Goal: Check status

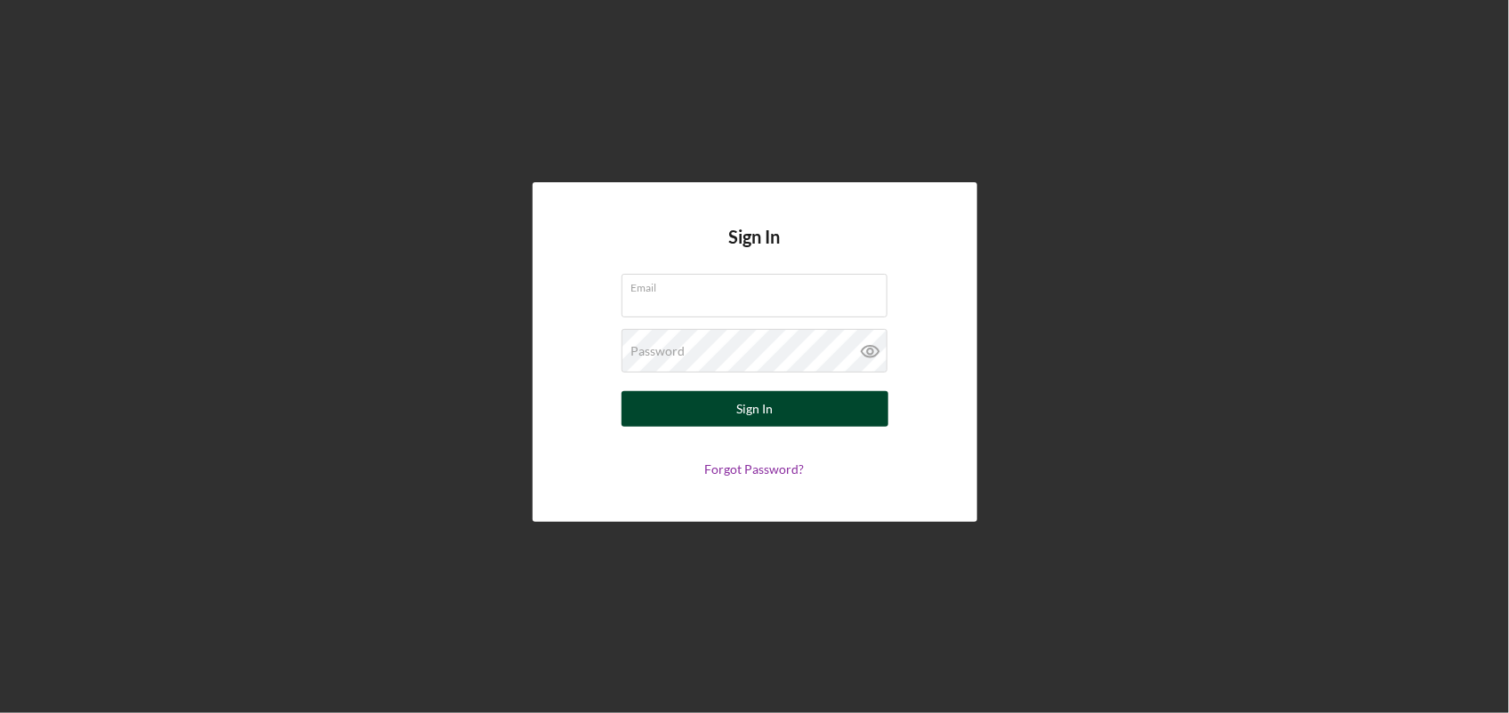
type input "[EMAIL_ADDRESS][DOMAIN_NAME]"
click at [759, 406] on div "Sign In" at bounding box center [754, 409] width 36 height 36
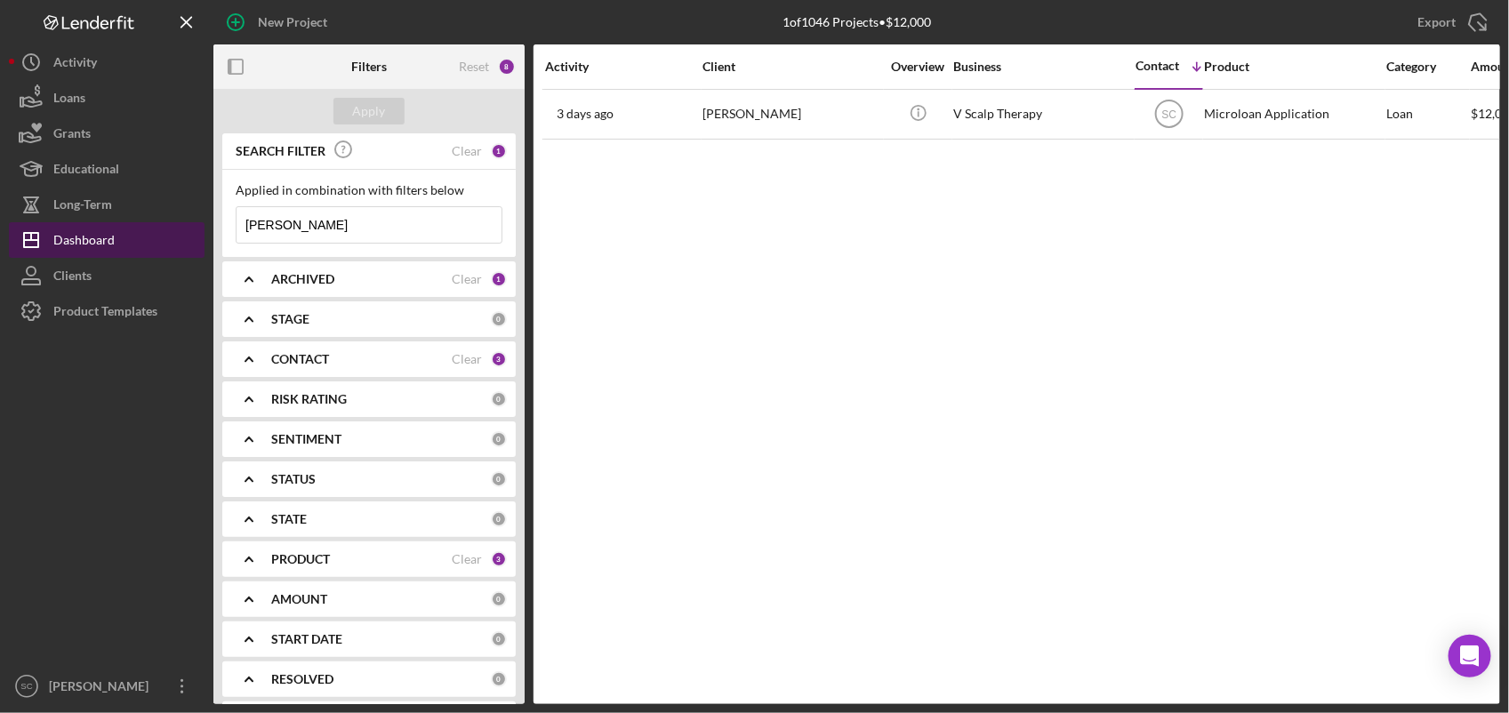
click at [92, 232] on div "Dashboard" at bounding box center [83, 242] width 61 height 40
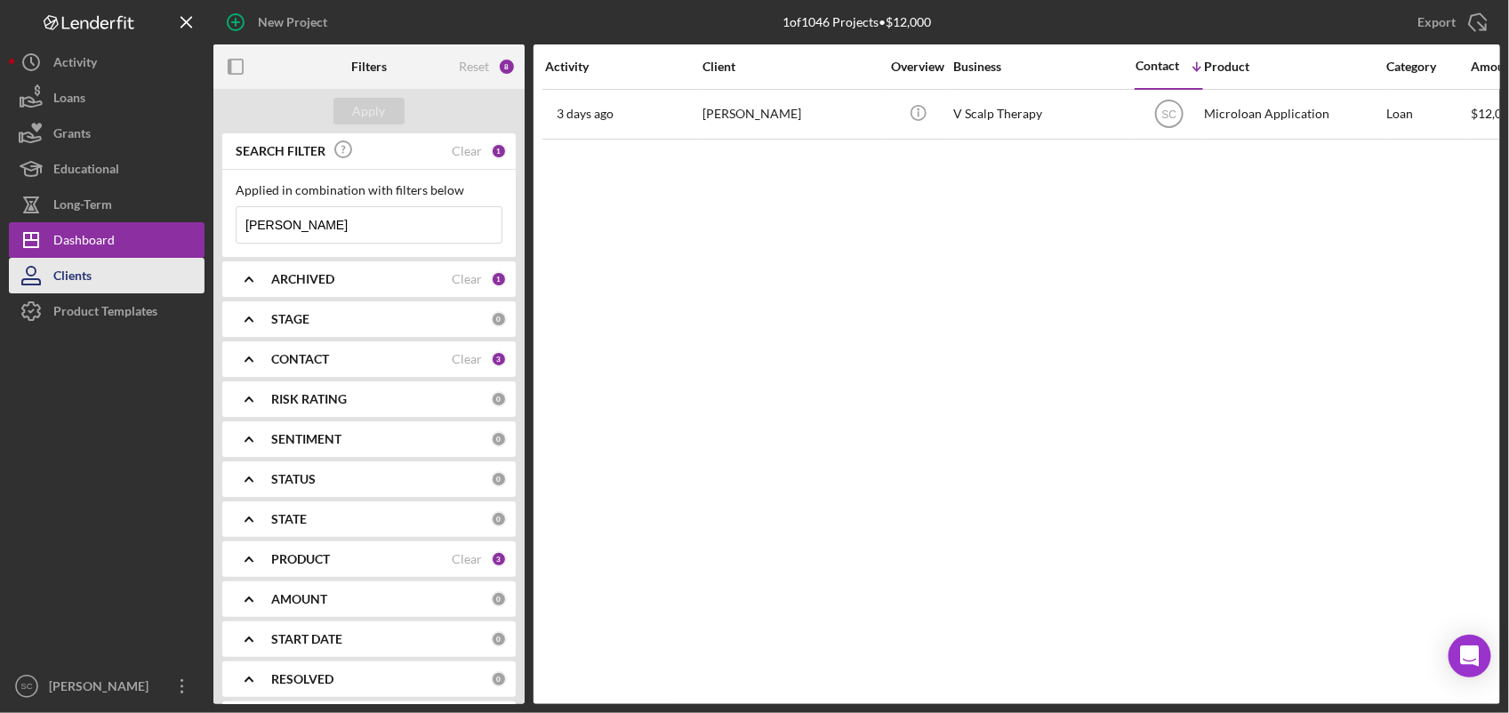
click at [76, 272] on div "Clients" at bounding box center [72, 278] width 38 height 40
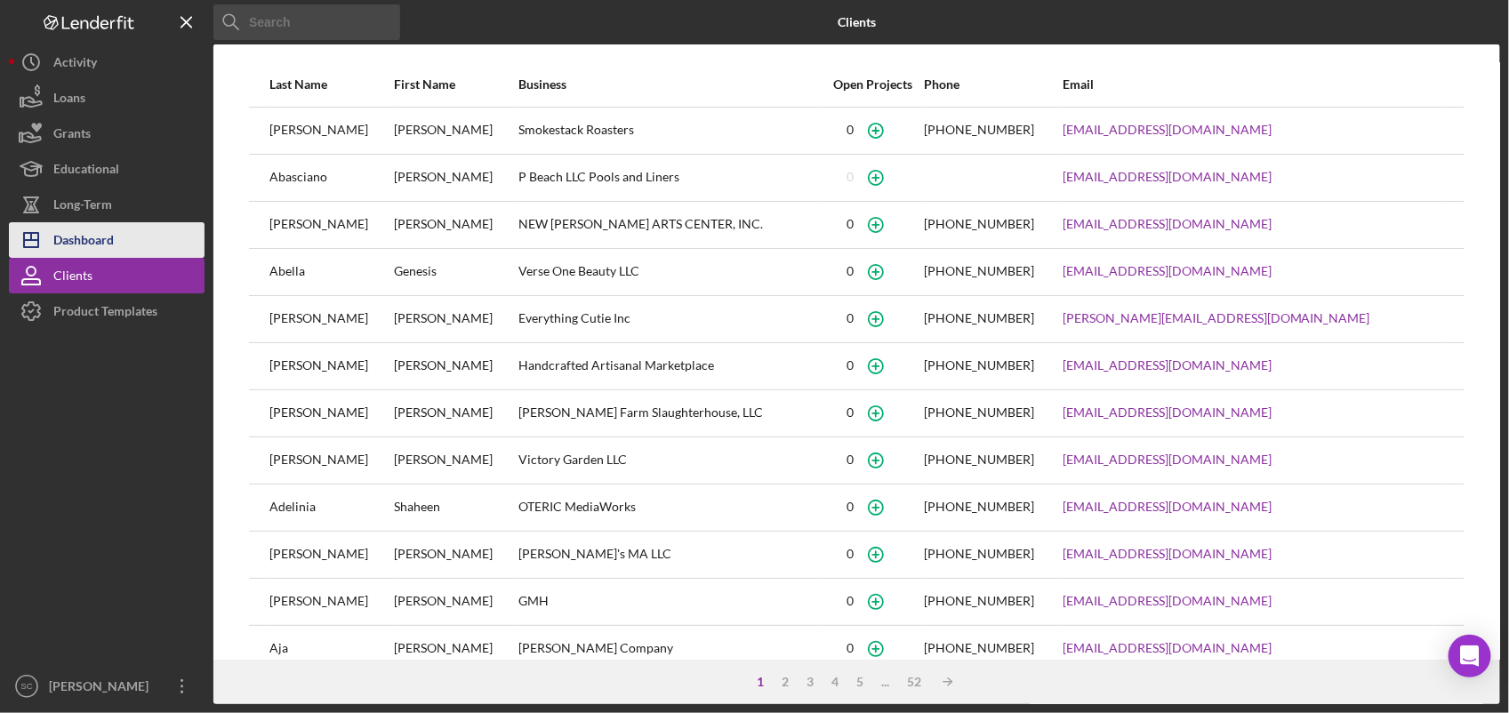
click at [96, 233] on div "Dashboard" at bounding box center [83, 242] width 60 height 40
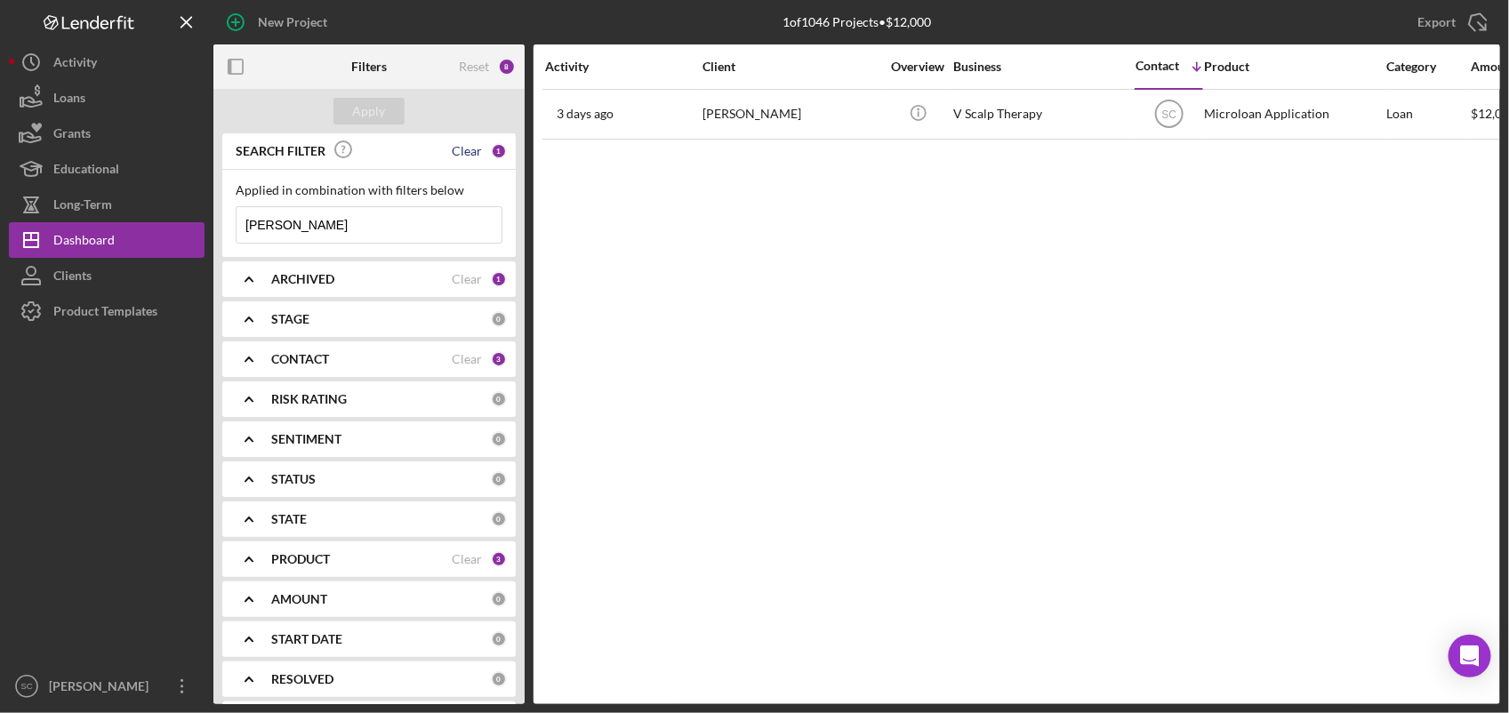
click at [470, 148] on div "Clear" at bounding box center [467, 151] width 30 height 14
click at [378, 111] on div "Apply" at bounding box center [369, 111] width 33 height 27
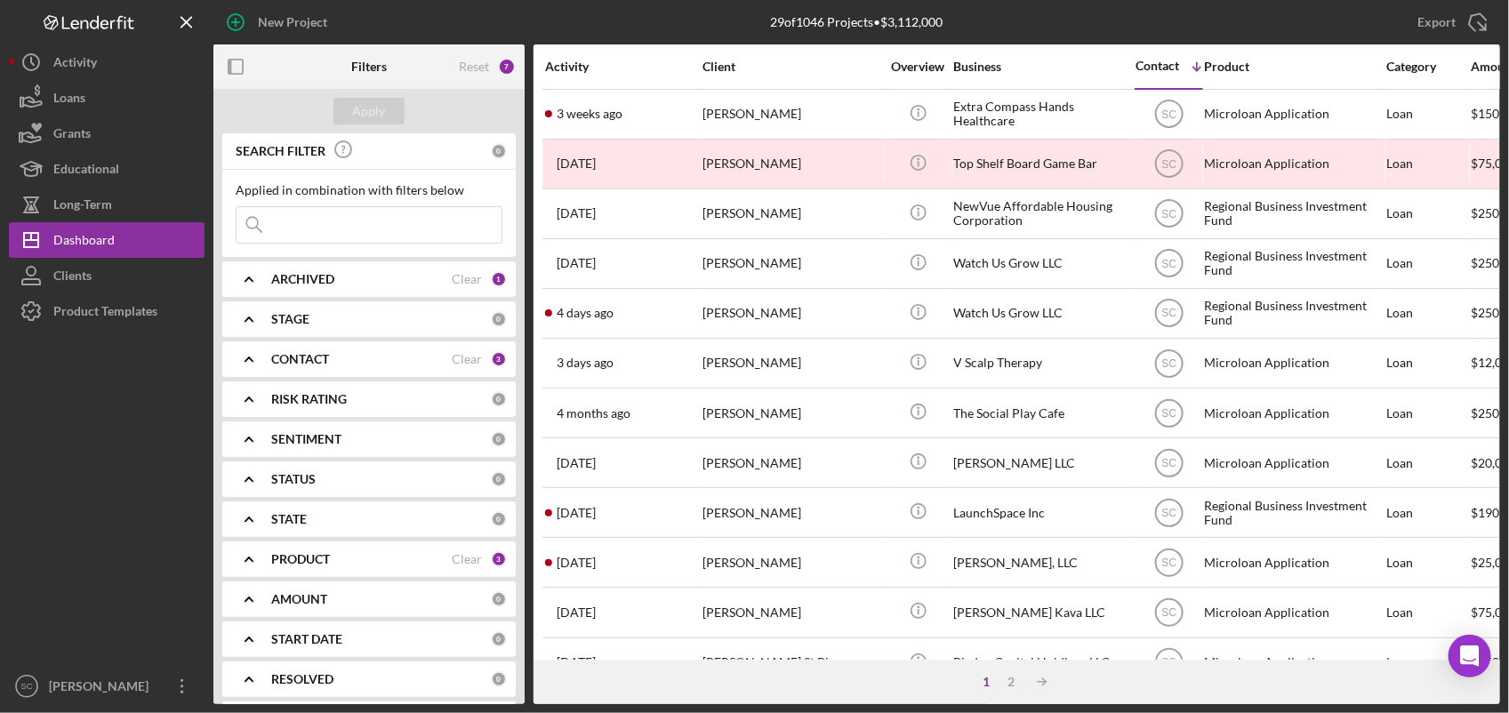
click at [332, 221] on input at bounding box center [369, 225] width 265 height 36
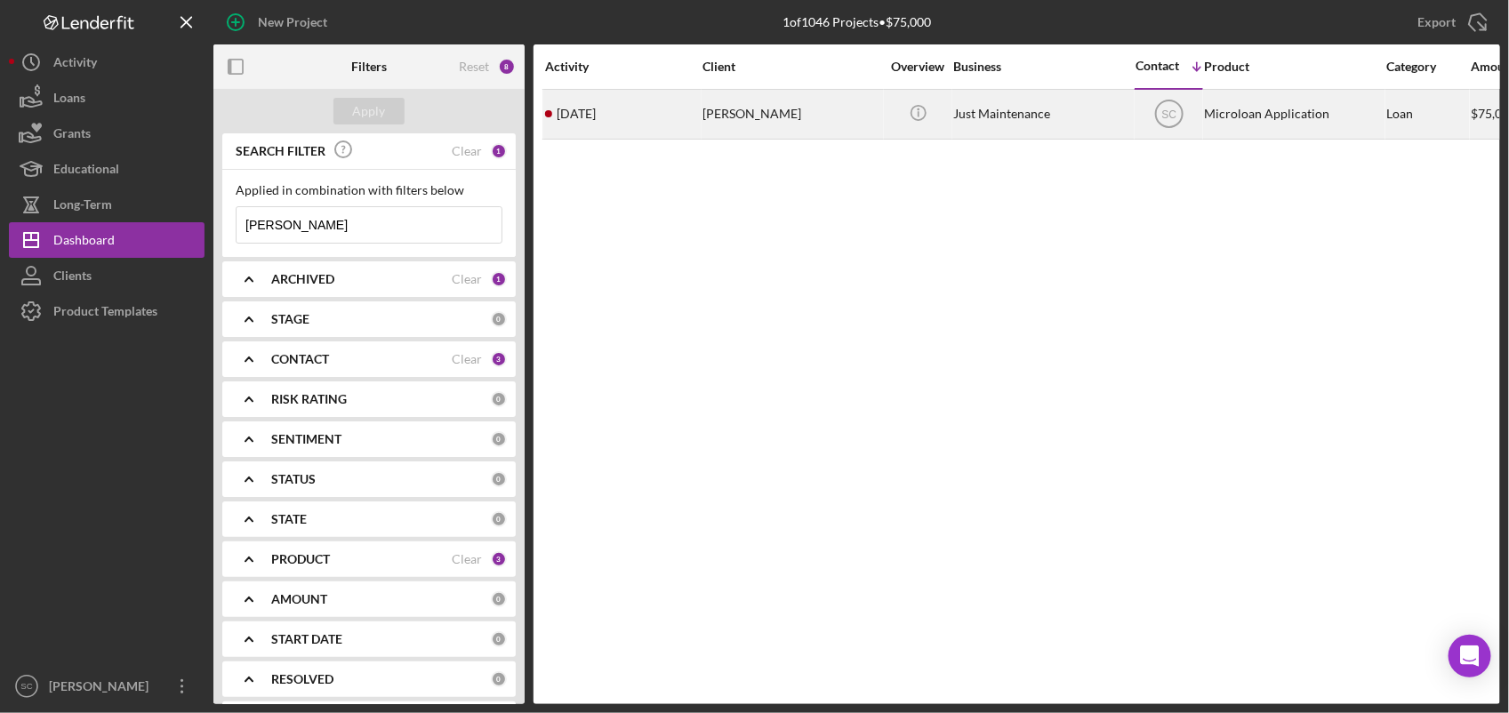
type input "[PERSON_NAME]"
click at [775, 116] on div "[PERSON_NAME]" at bounding box center [792, 114] width 178 height 47
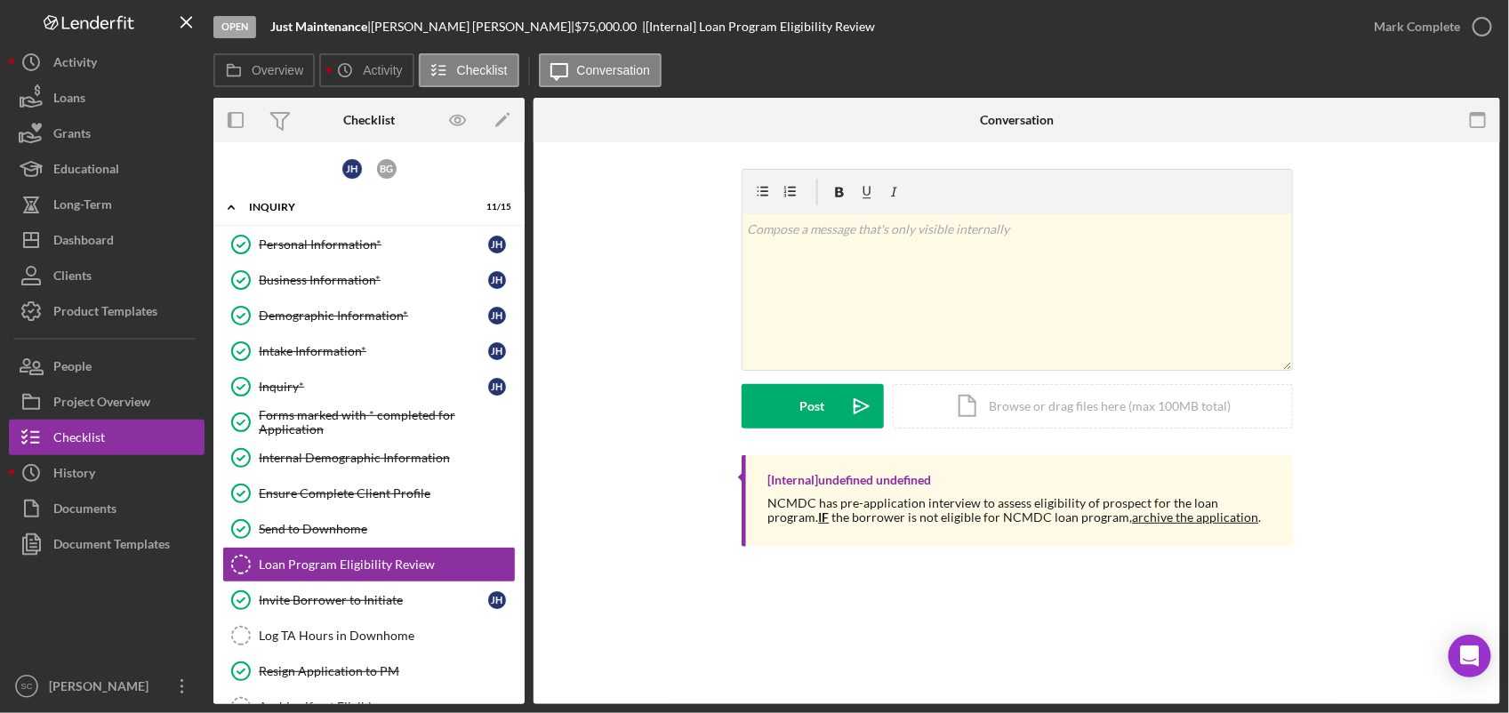
scroll to position [144, 0]
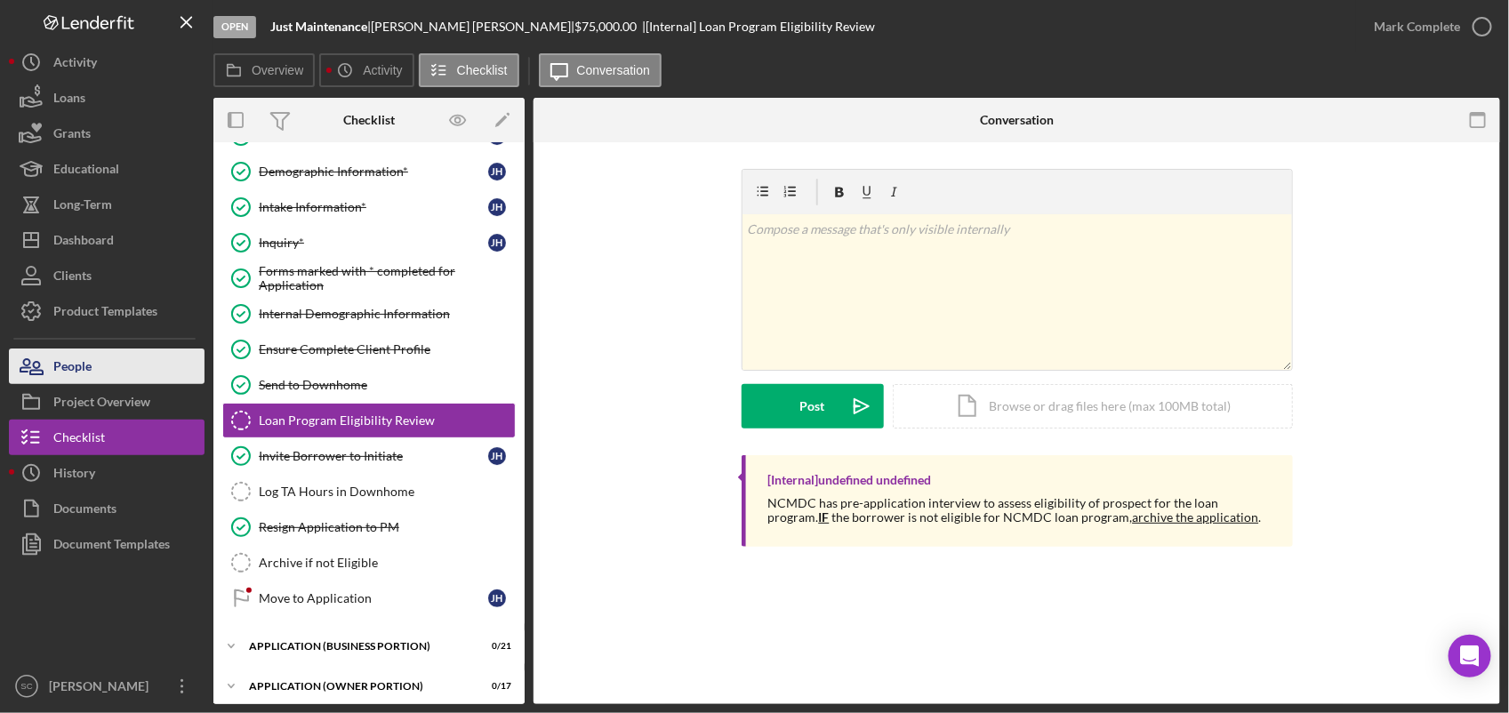
click at [65, 363] on div "People" at bounding box center [72, 369] width 38 height 40
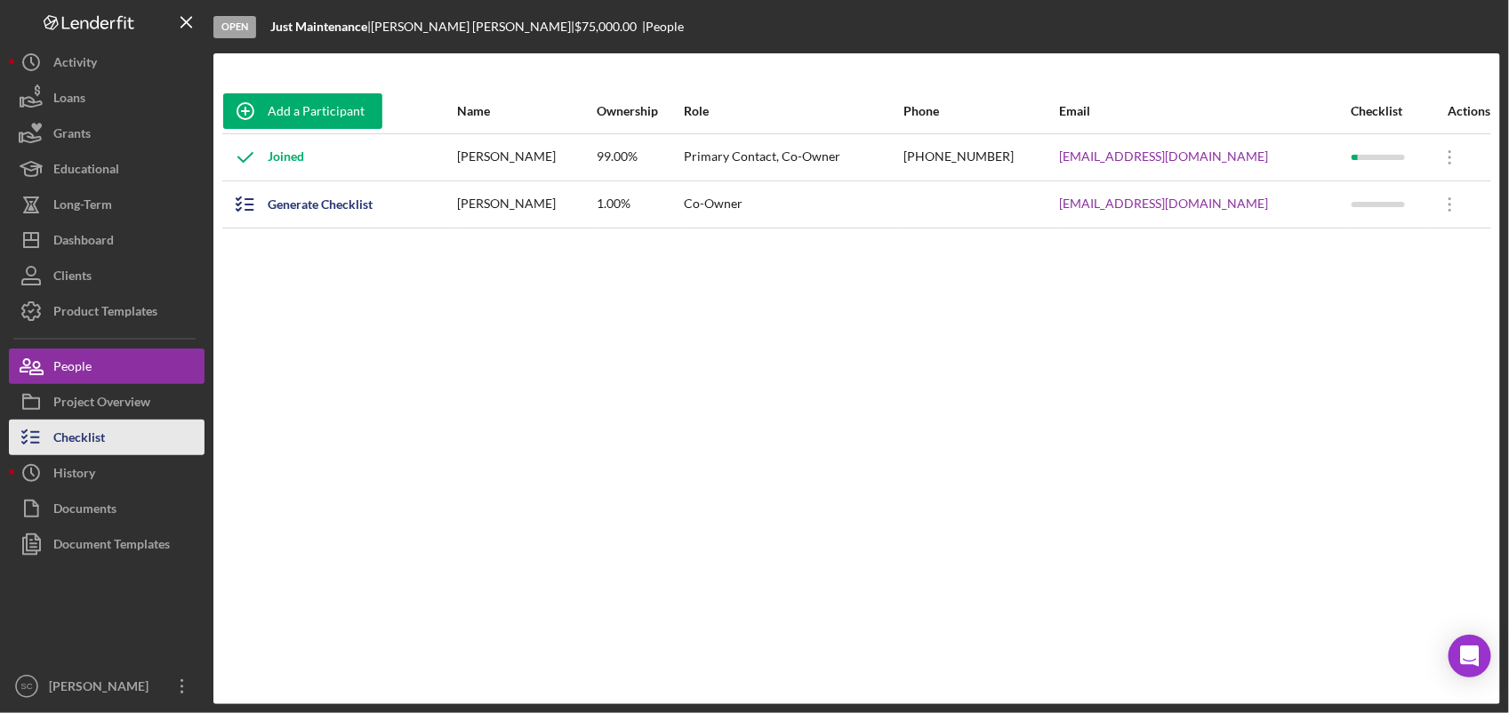
click at [51, 445] on icon "button" at bounding box center [31, 437] width 44 height 44
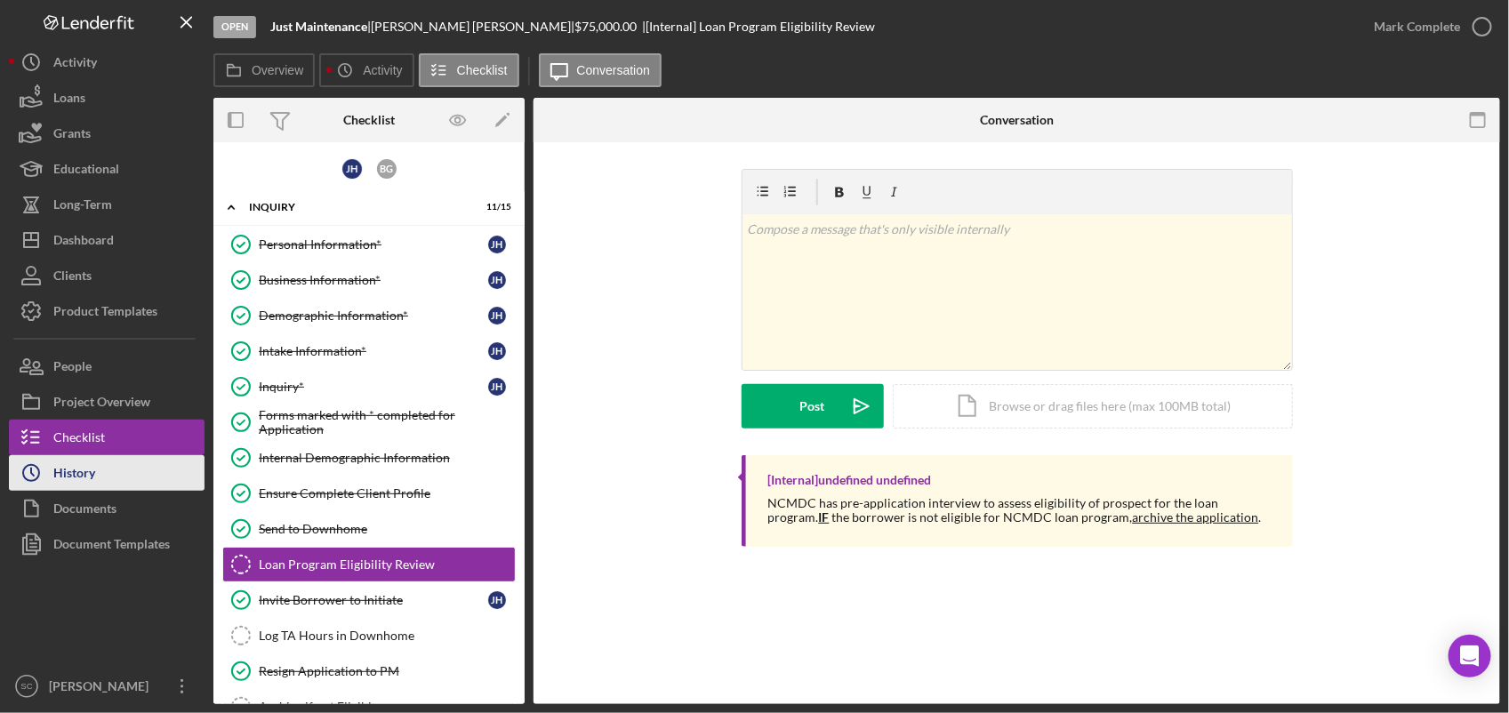
scroll to position [144, 0]
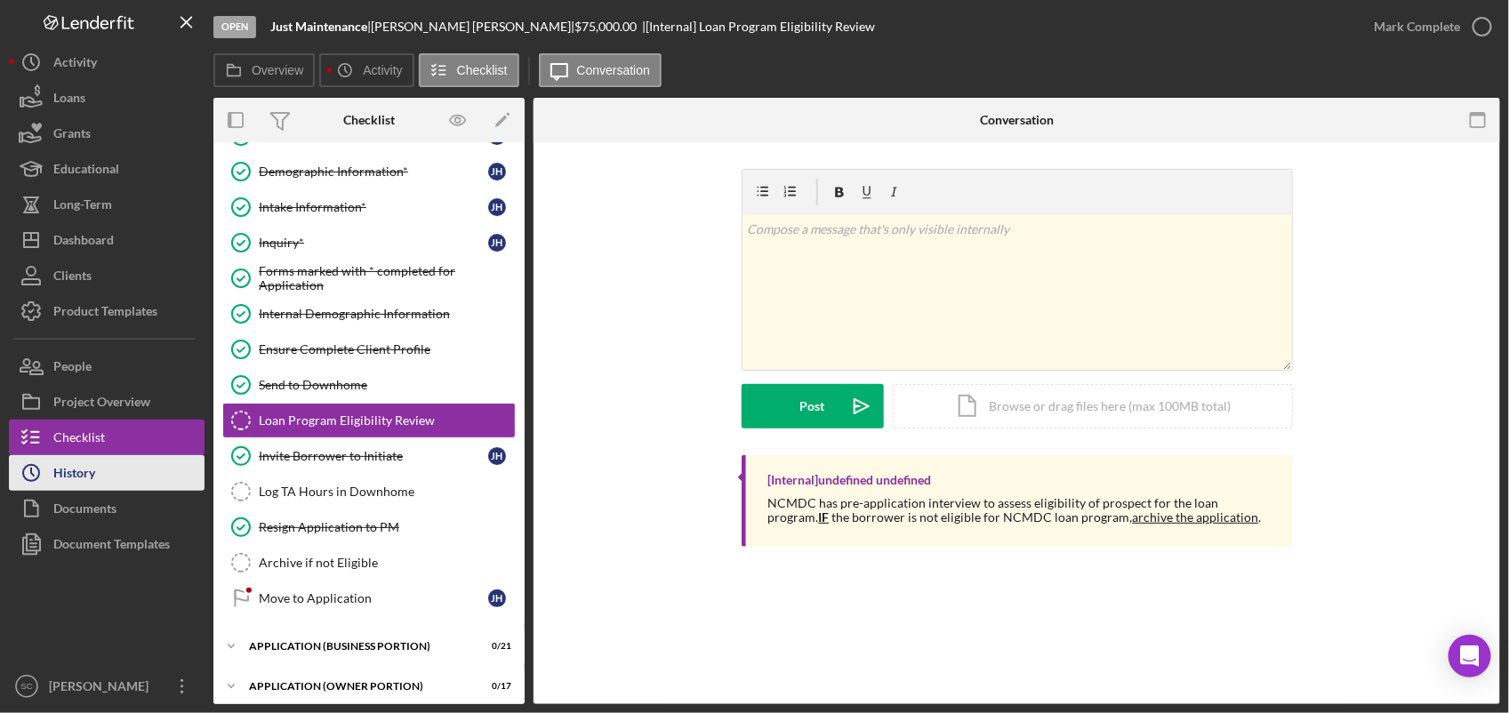
click at [50, 467] on icon "Icon/History" at bounding box center [31, 473] width 44 height 44
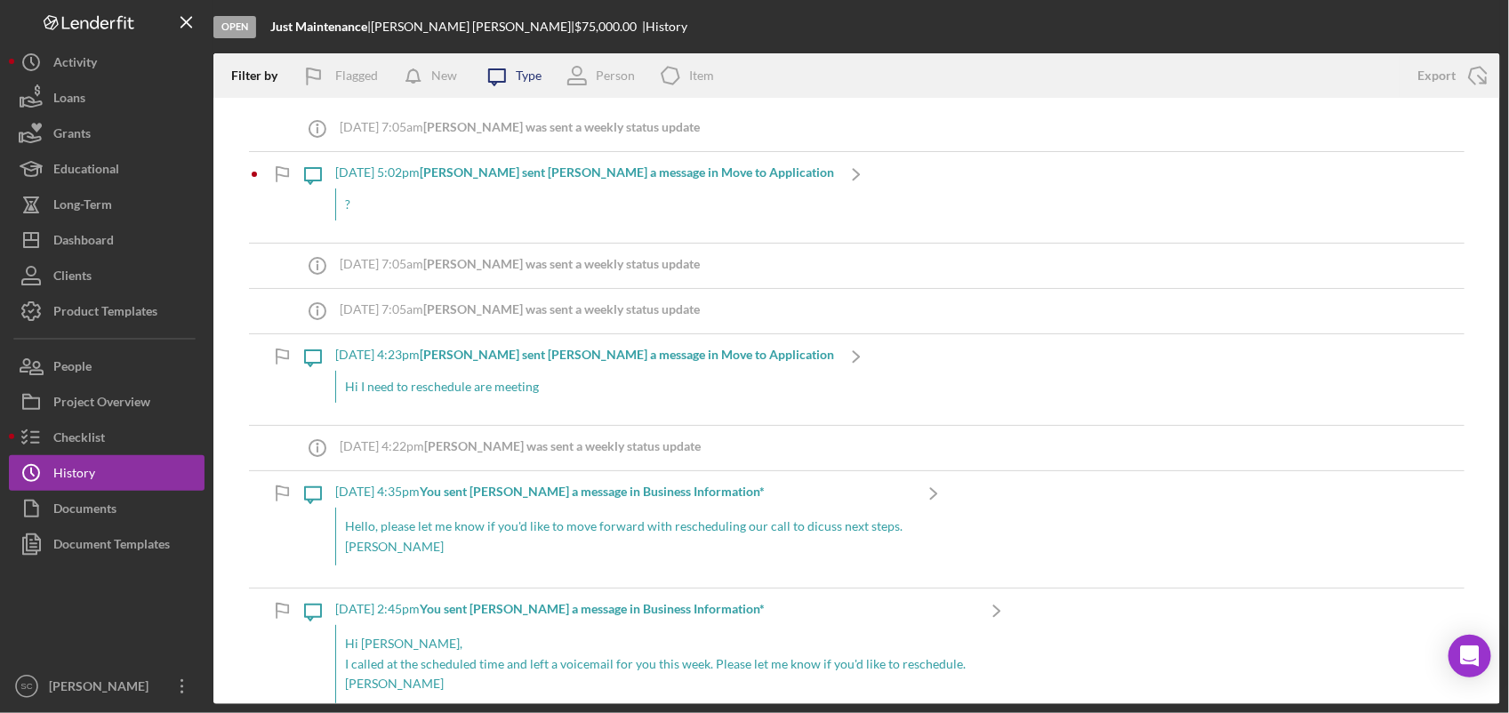
click at [536, 69] on div "Type" at bounding box center [529, 75] width 26 height 14
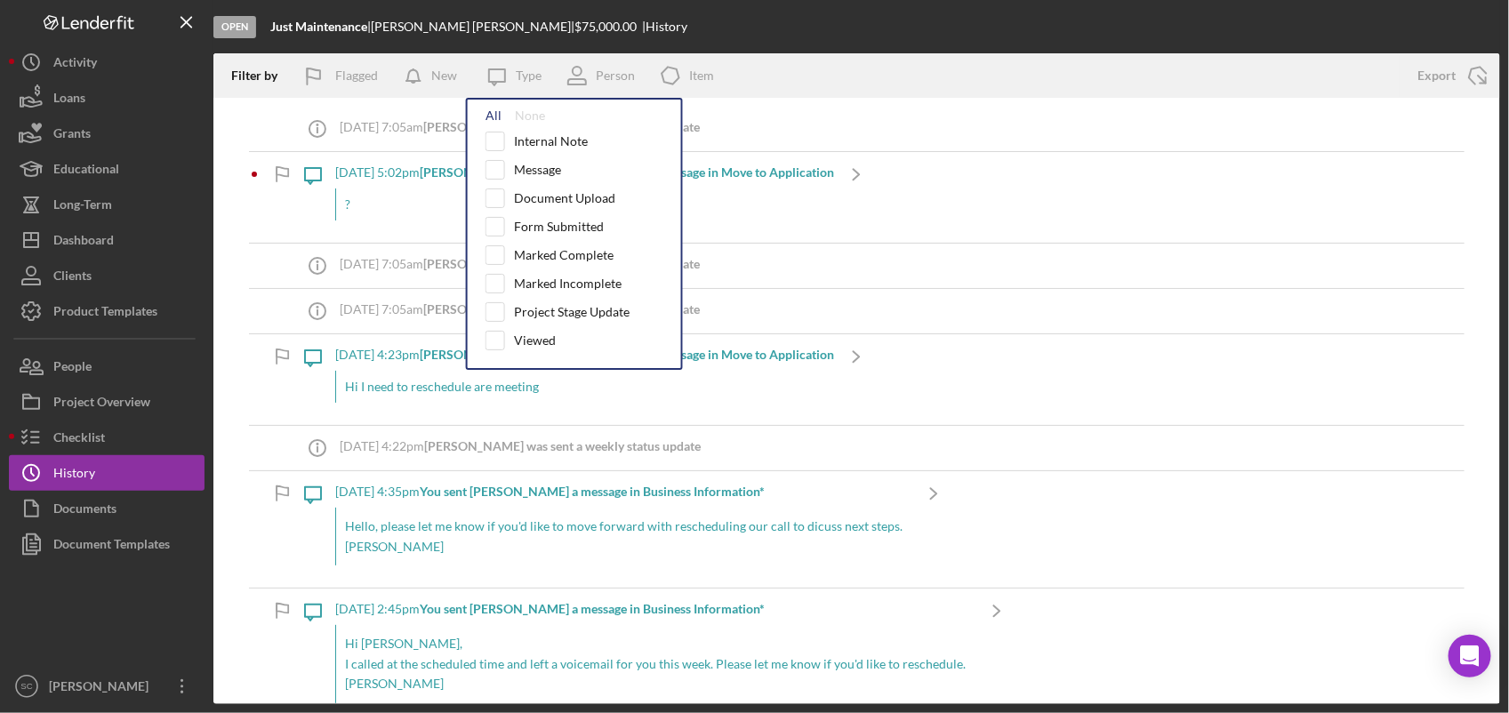
click at [490, 116] on div "All" at bounding box center [494, 115] width 16 height 14
checkbox input "true"
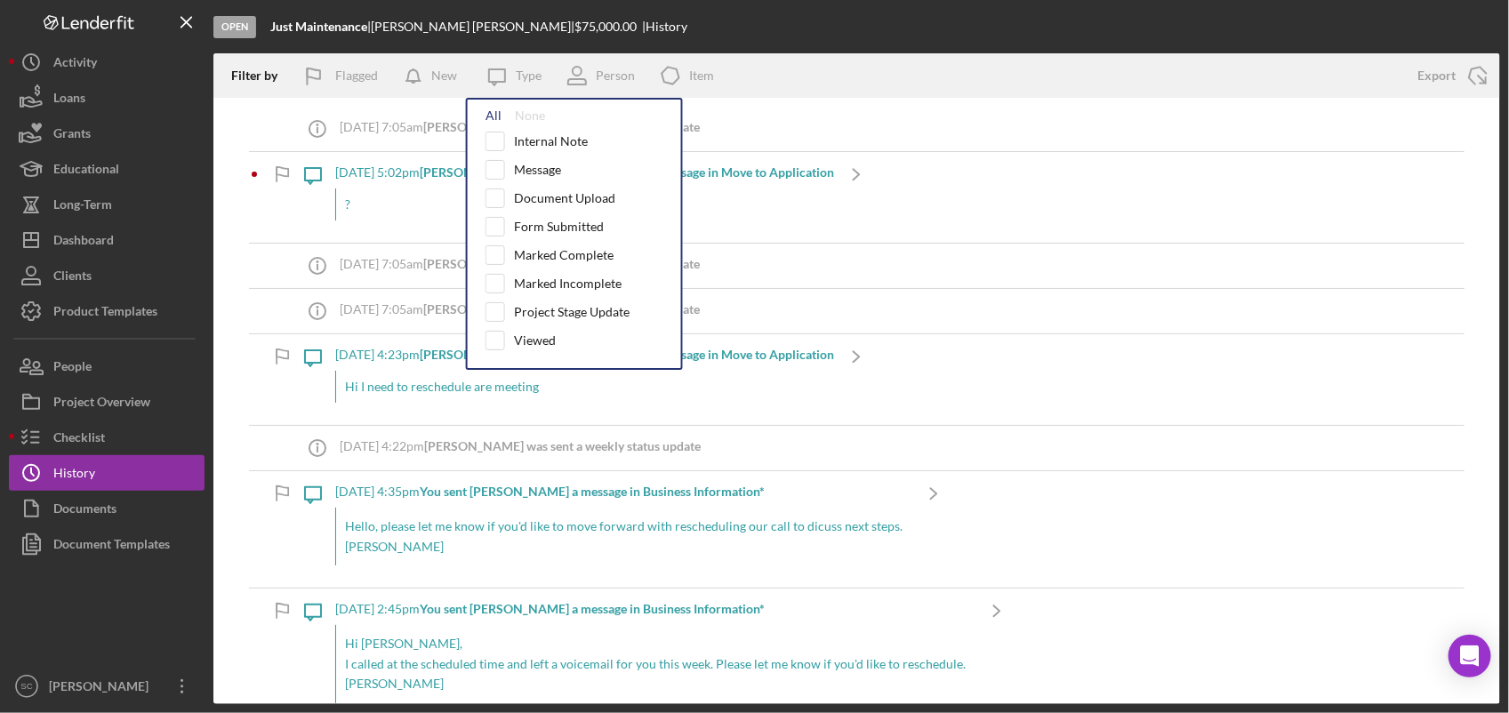
checkbox input "true"
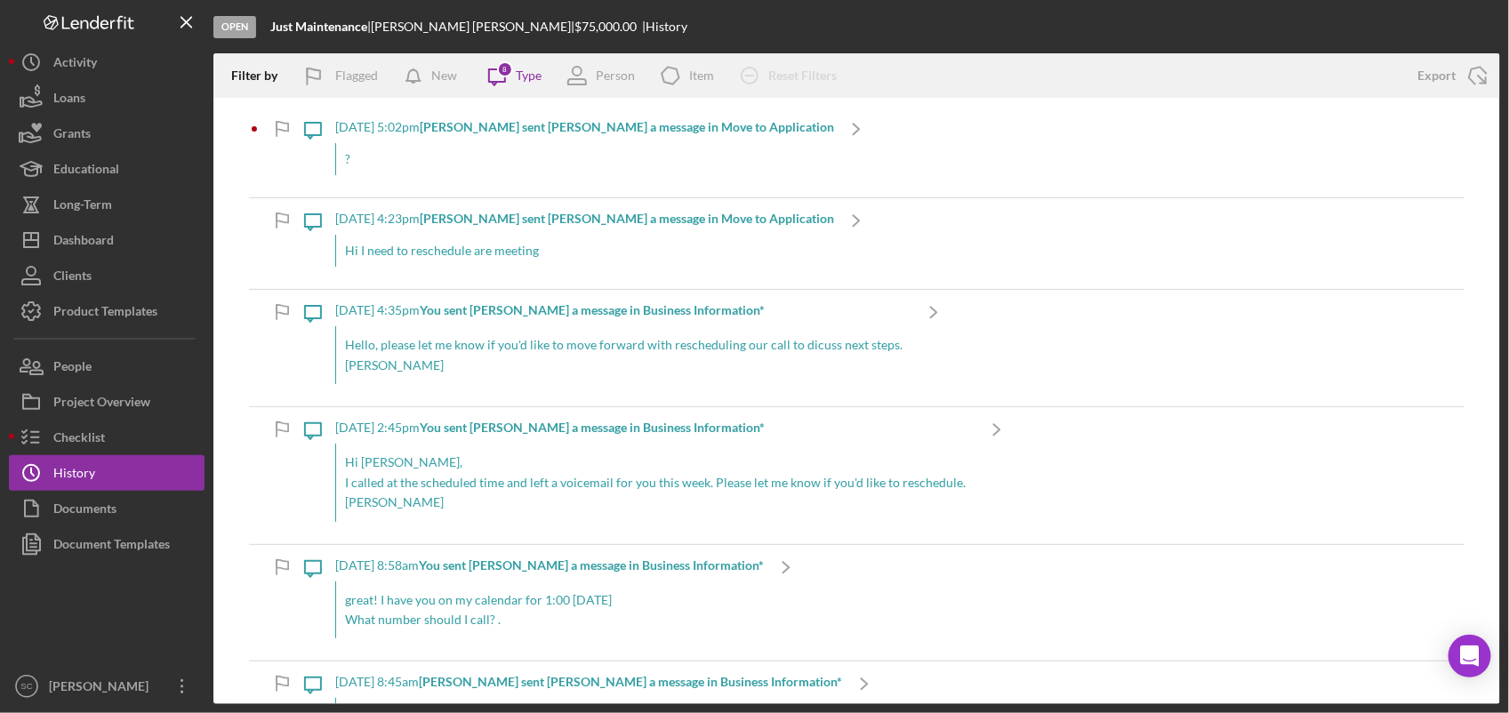
click at [867, 25] on div "Open Just Maintenance | [PERSON_NAME] | $75,000.00 | History" at bounding box center [856, 26] width 1287 height 53
